Goal: Share content

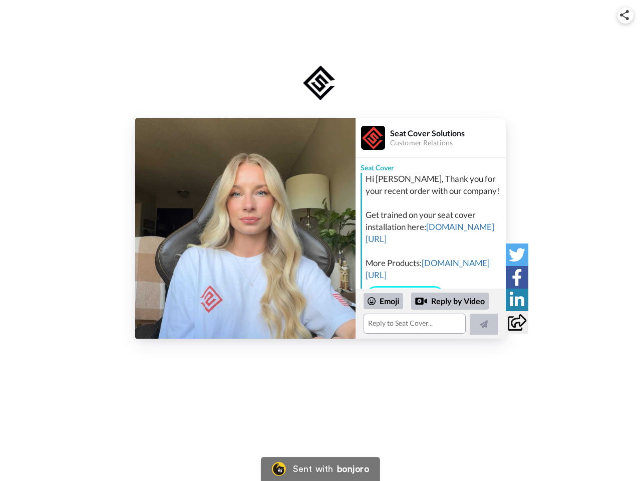
click at [625, 15] on img at bounding box center [624, 15] width 9 height 10
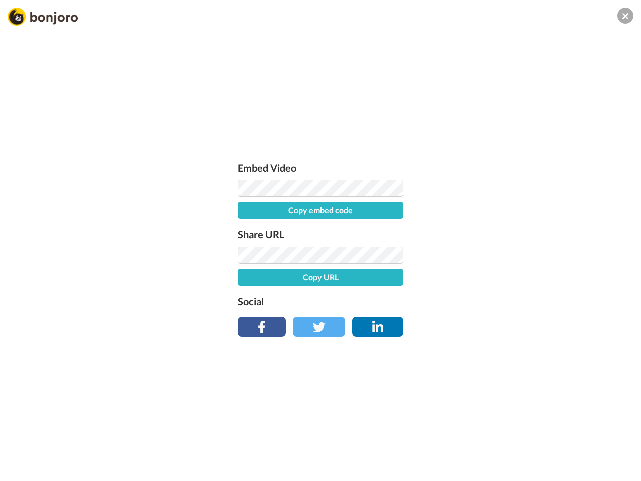
click at [245, 228] on label "Share URL" at bounding box center [320, 234] width 165 height 16
click at [431, 313] on div "Embed Video Copy embed code Share URL Copy URL Social" at bounding box center [320, 294] width 641 height 481
click at [383, 301] on label "Social" at bounding box center [320, 301] width 165 height 16
click at [450, 301] on div "Embed Video Copy embed code Share URL Copy URL Social" at bounding box center [320, 294] width 641 height 481
click at [484, 324] on div "Embed Video Copy embed code Share URL Copy URL Social" at bounding box center [320, 294] width 641 height 481
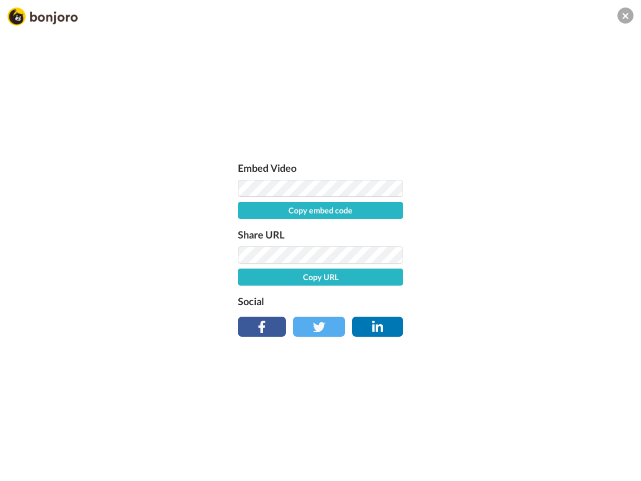
click at [517, 254] on div "Embed Video Copy embed code Share URL Copy URL Social" at bounding box center [320, 294] width 641 height 481
click at [517, 277] on div "Embed Video Copy embed code Share URL Copy URL Social" at bounding box center [320, 294] width 641 height 481
click at [517, 299] on div "Embed Video Copy embed code Share URL Copy URL Social" at bounding box center [320, 294] width 641 height 481
click at [517, 322] on div "Embed Video Copy embed code Share URL Copy URL Social" at bounding box center [320, 294] width 641 height 481
